Goal: Task Accomplishment & Management: Use online tool/utility

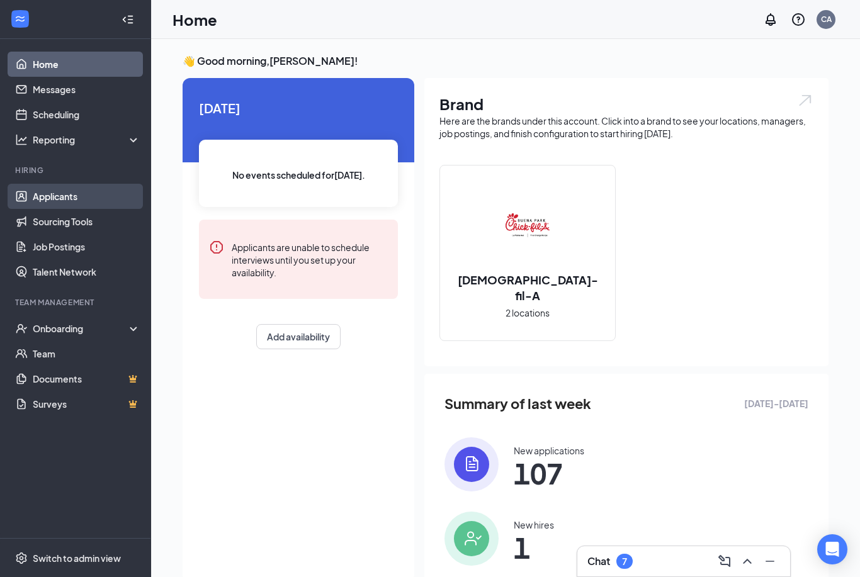
click at [88, 196] on link "Applicants" at bounding box center [87, 196] width 108 height 25
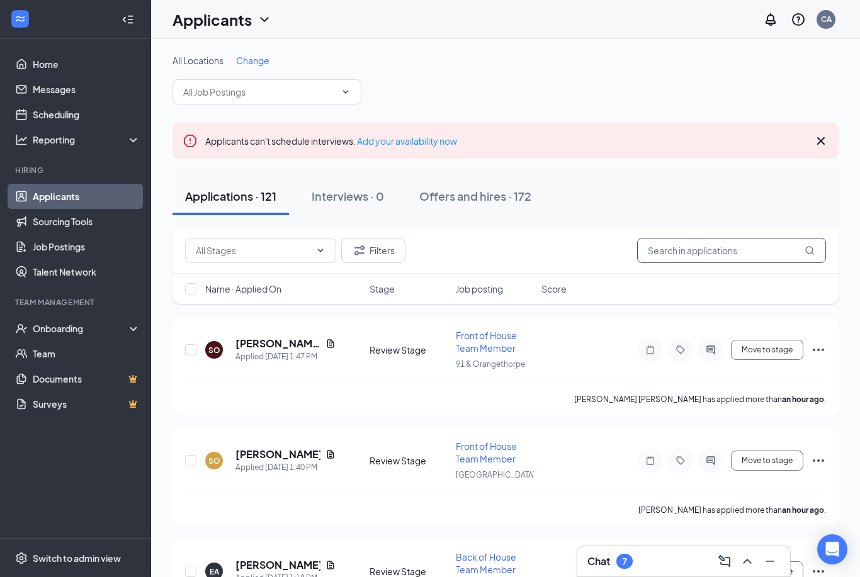
click at [718, 249] on input "text" at bounding box center [731, 250] width 189 height 25
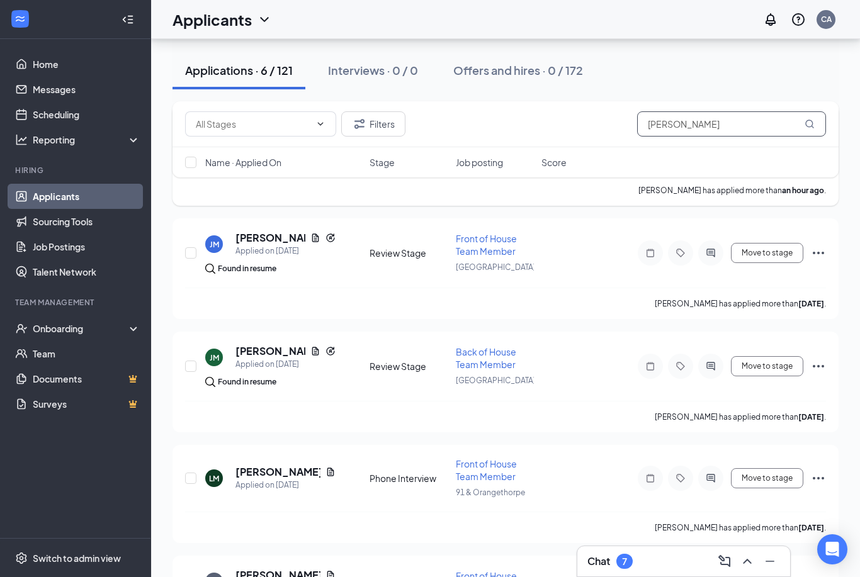
scroll to position [378, 0]
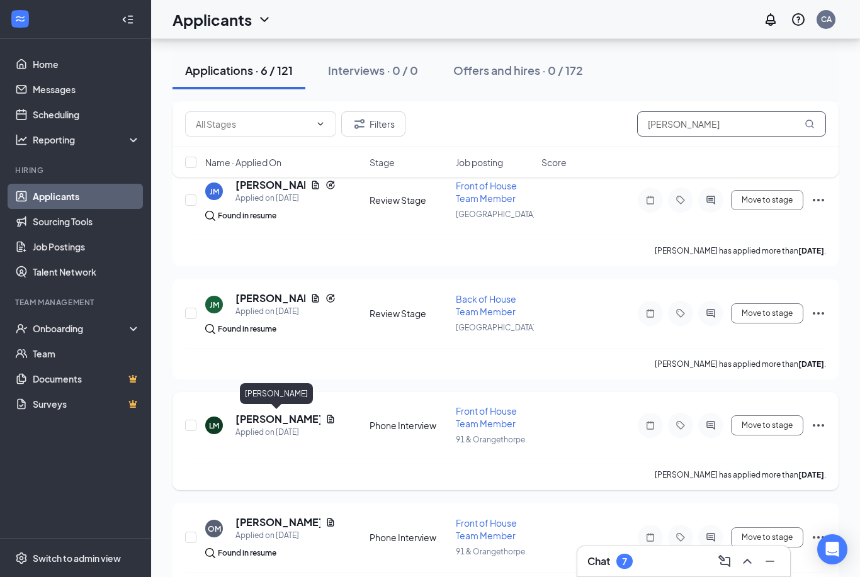
type input "Lina"
drag, startPoint x: 282, startPoint y: 418, endPoint x: 282, endPoint y: 403, distance: 15.1
click at [282, 418] on h5 "Lina Martinez" at bounding box center [278, 419] width 85 height 14
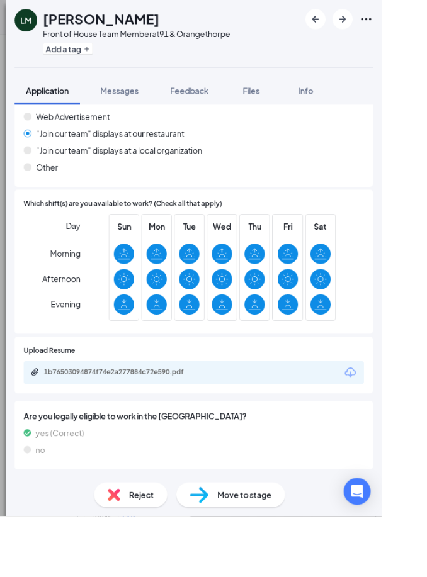
scroll to position [1152, 0]
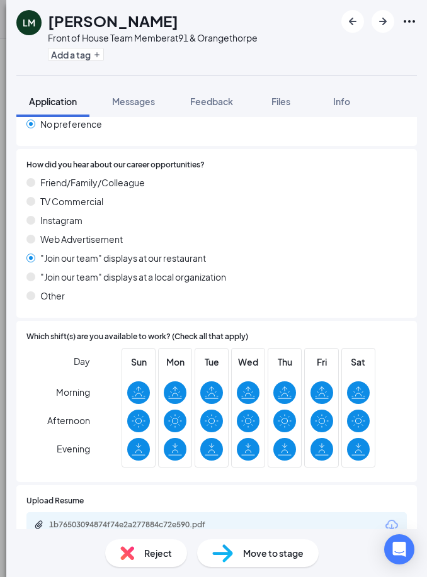
click at [4, 172] on div "LM Lina Martinez Front of House Team Member at 91 & Orangethorpe Add a tag Appl…" at bounding box center [213, 288] width 427 height 577
